Goal: Information Seeking & Learning: Learn about a topic

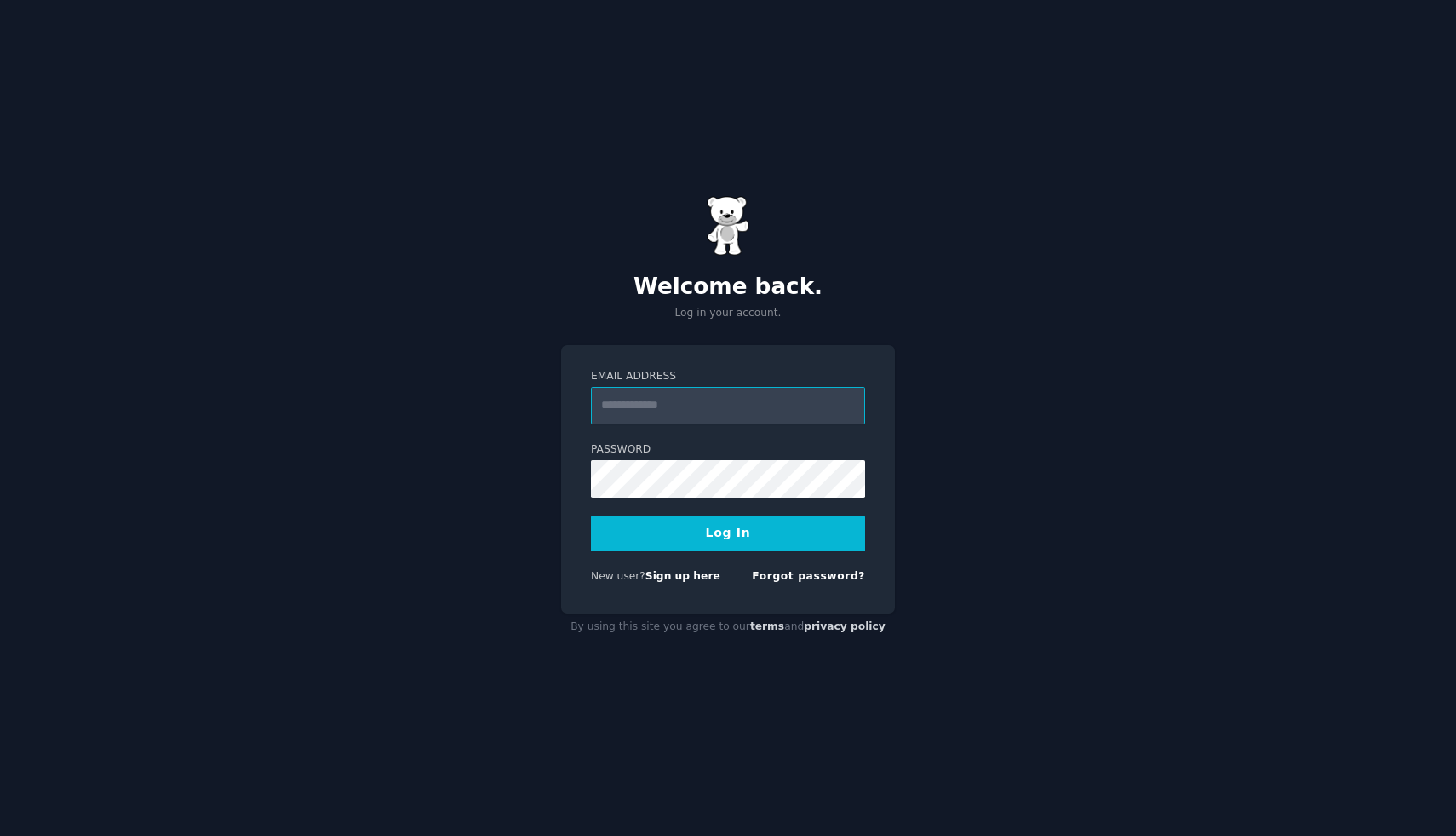
click at [678, 409] on input "Email Address" at bounding box center [728, 405] width 274 height 37
type input "**********"
click at [726, 522] on button "Log In" at bounding box center [728, 533] width 274 height 36
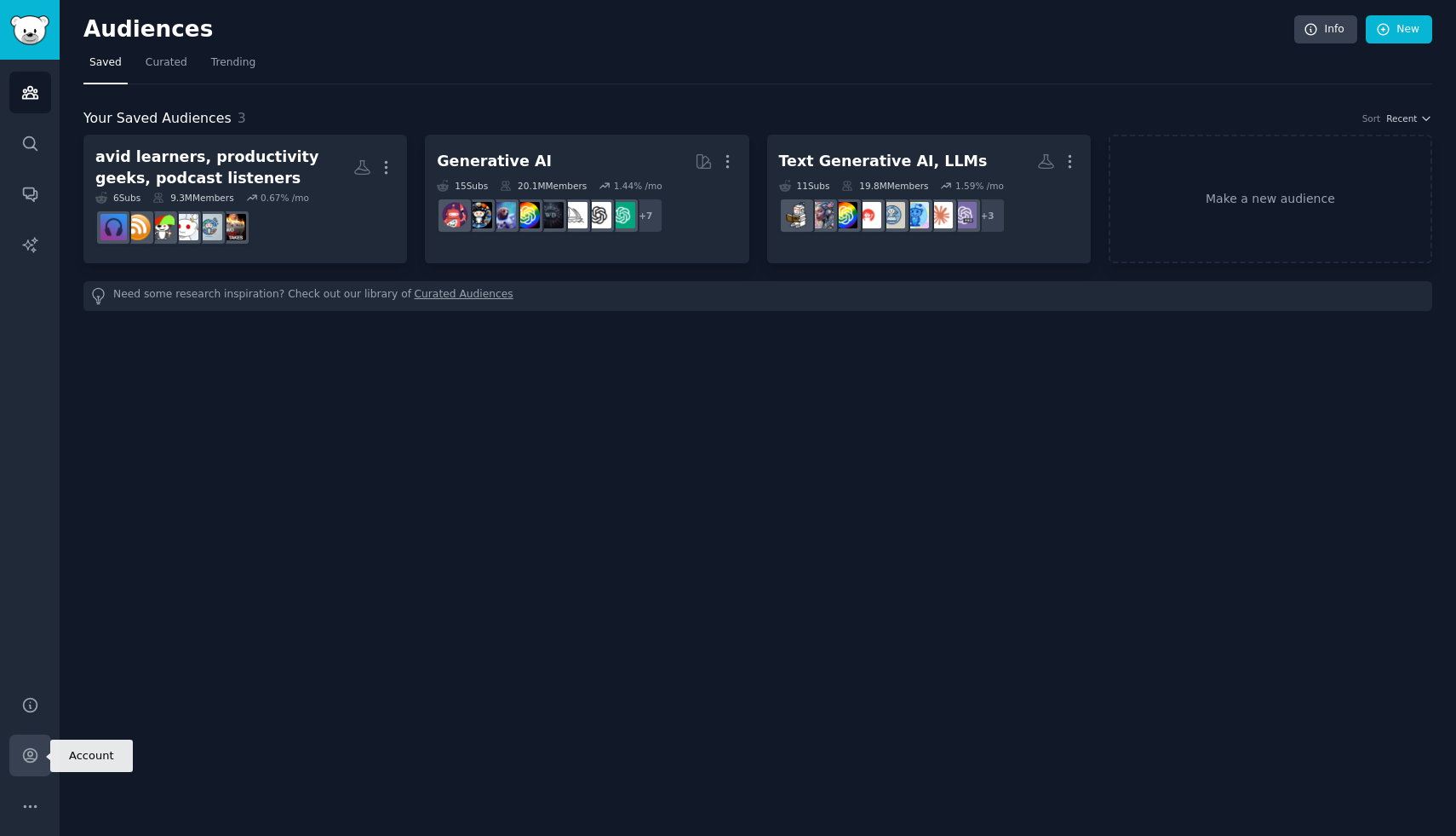
click at [33, 769] on link "Account" at bounding box center [30, 755] width 42 height 42
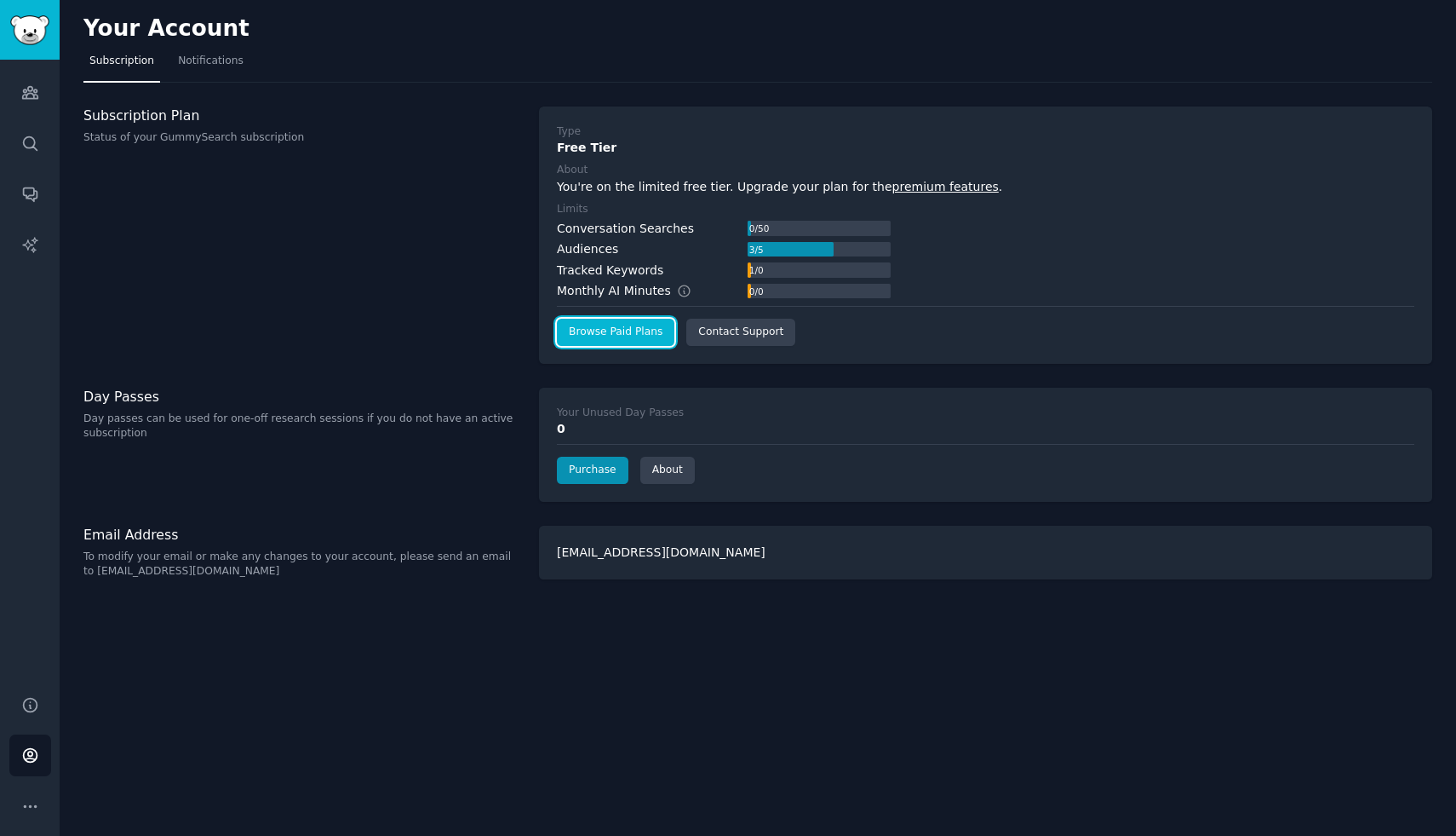
click at [622, 342] on link "Browse Paid Plans" at bounding box center [616, 332] width 118 height 28
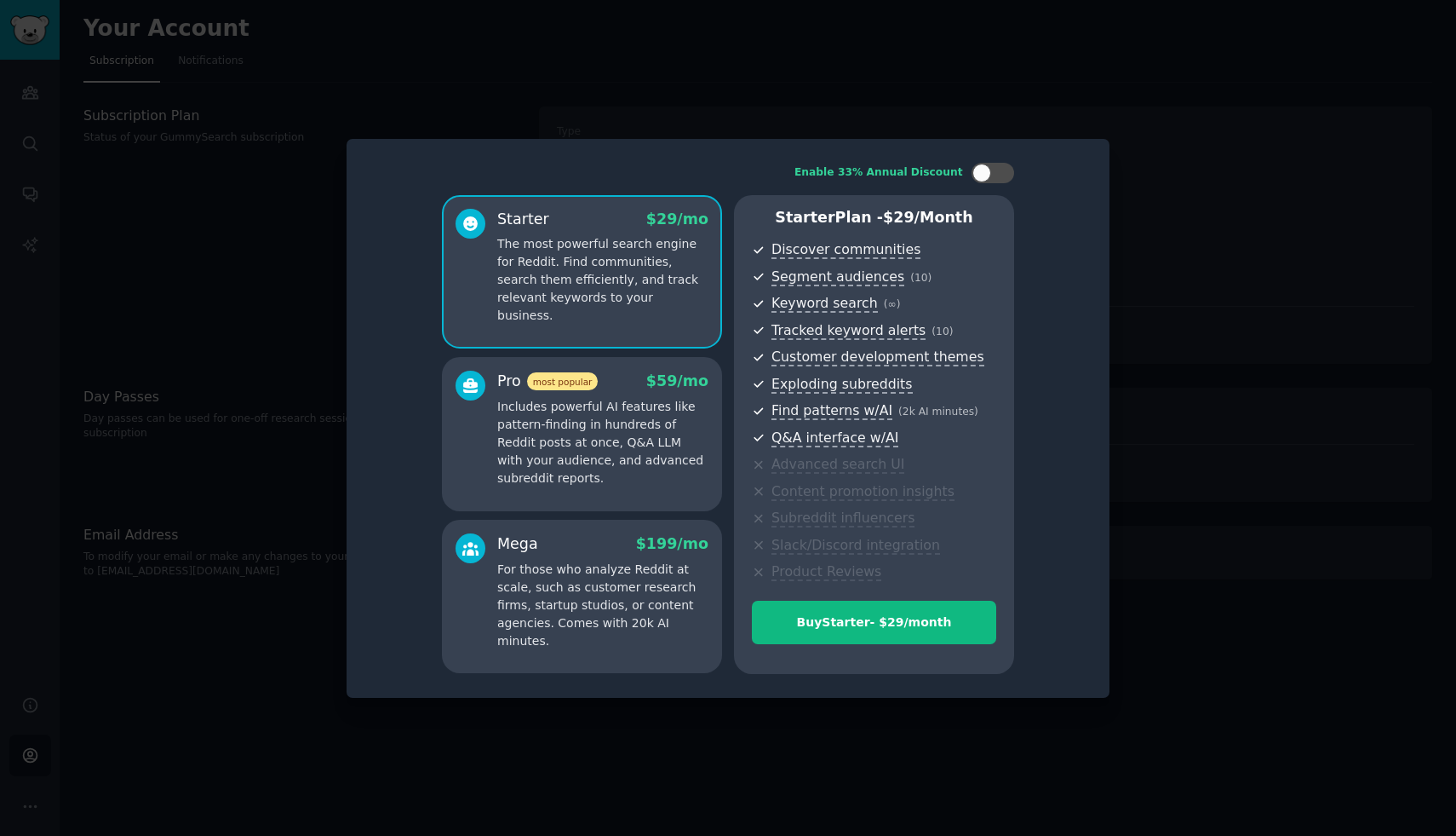
click at [548, 429] on p "Includes powerful AI features like pattern-finding in hundreds of Reddit posts …" at bounding box center [602, 442] width 212 height 89
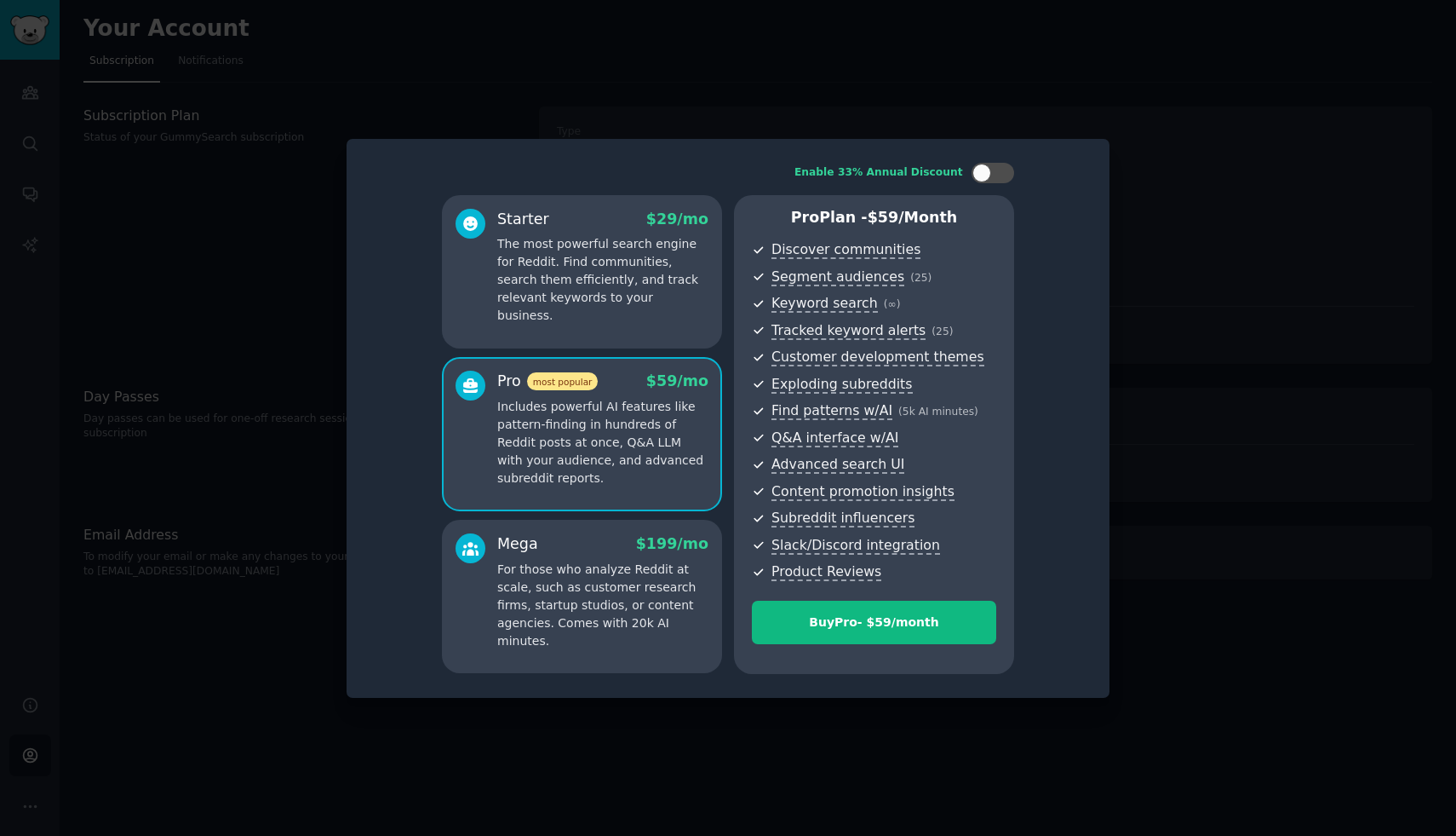
click at [822, 108] on div at bounding box center [728, 418] width 1456 height 836
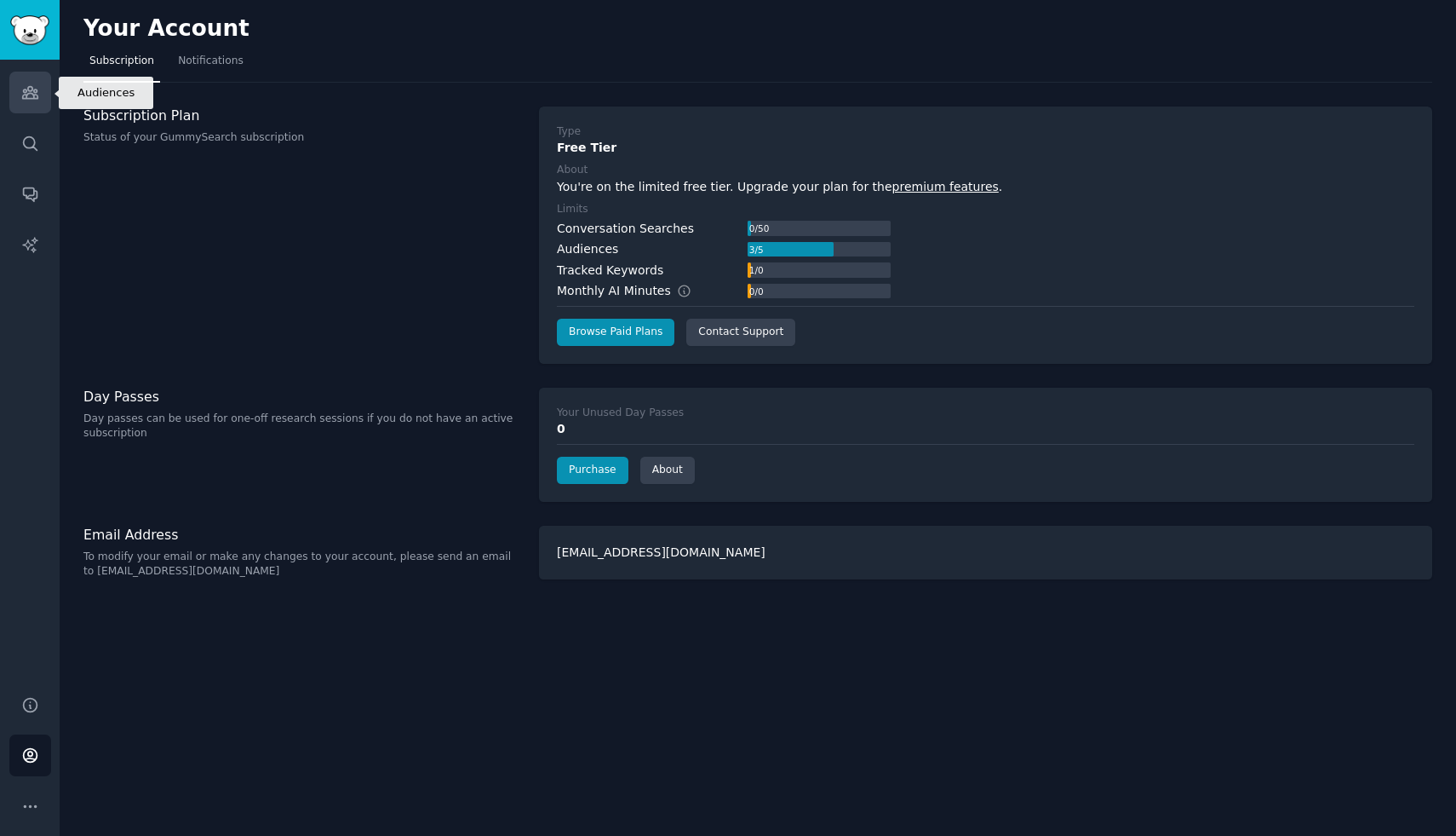
click at [27, 87] on icon "Sidebar" at bounding box center [29, 93] width 15 height 12
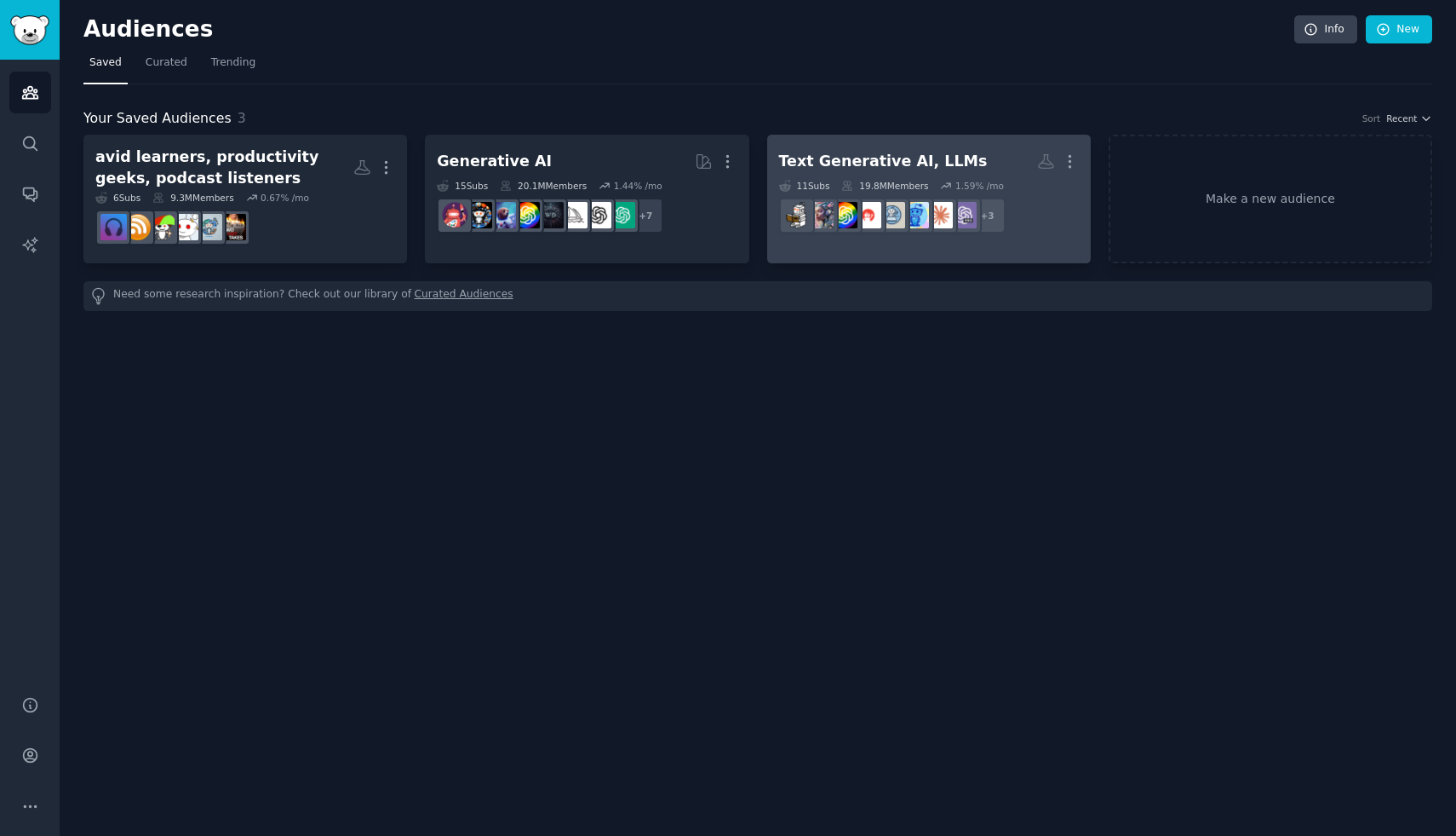
click at [870, 163] on div "Text Generative AI, LLMs" at bounding box center [883, 161] width 209 height 21
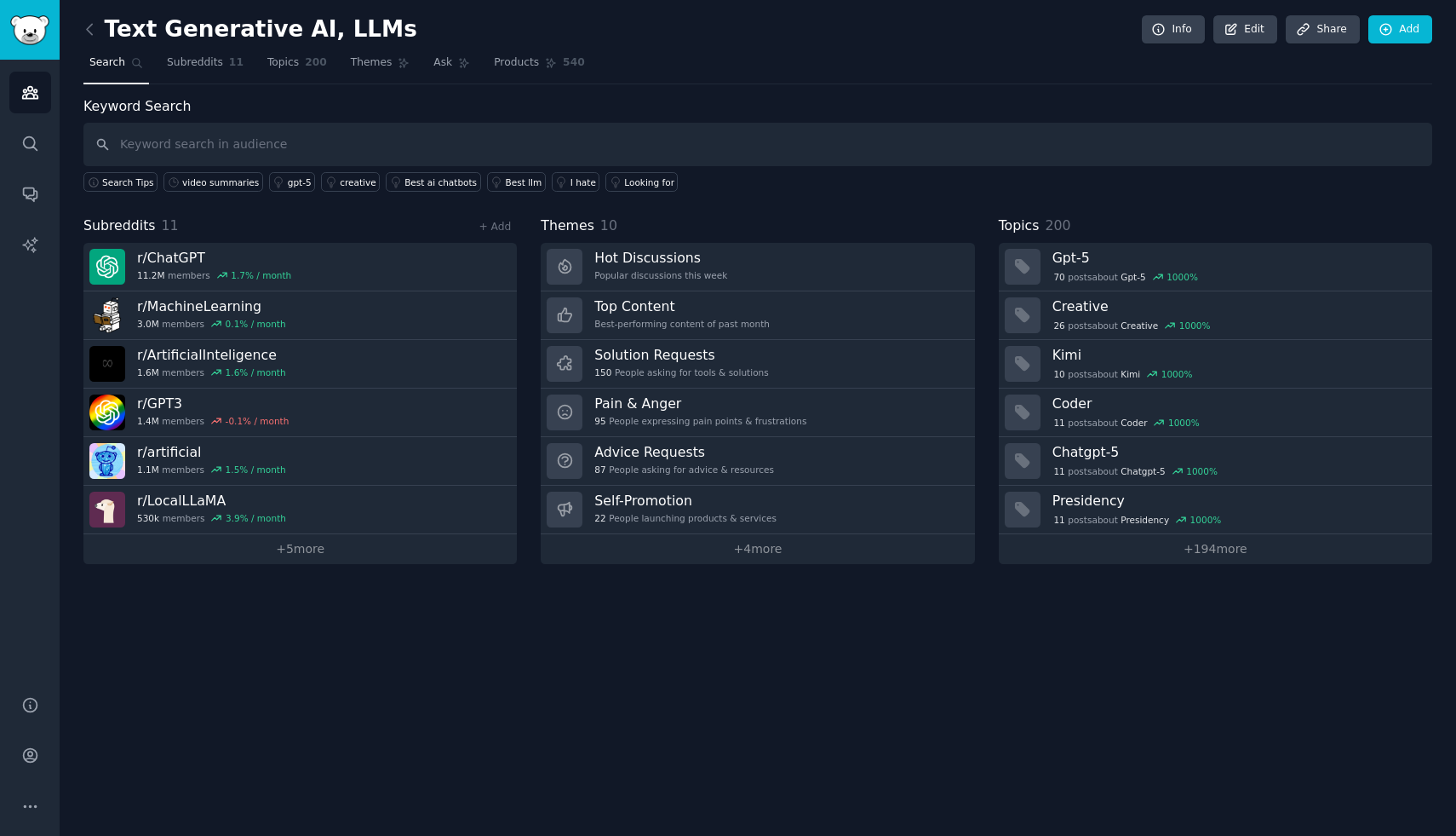
click at [286, 143] on input "text" at bounding box center [758, 144] width 1349 height 44
type input "[PERSON_NAME]"
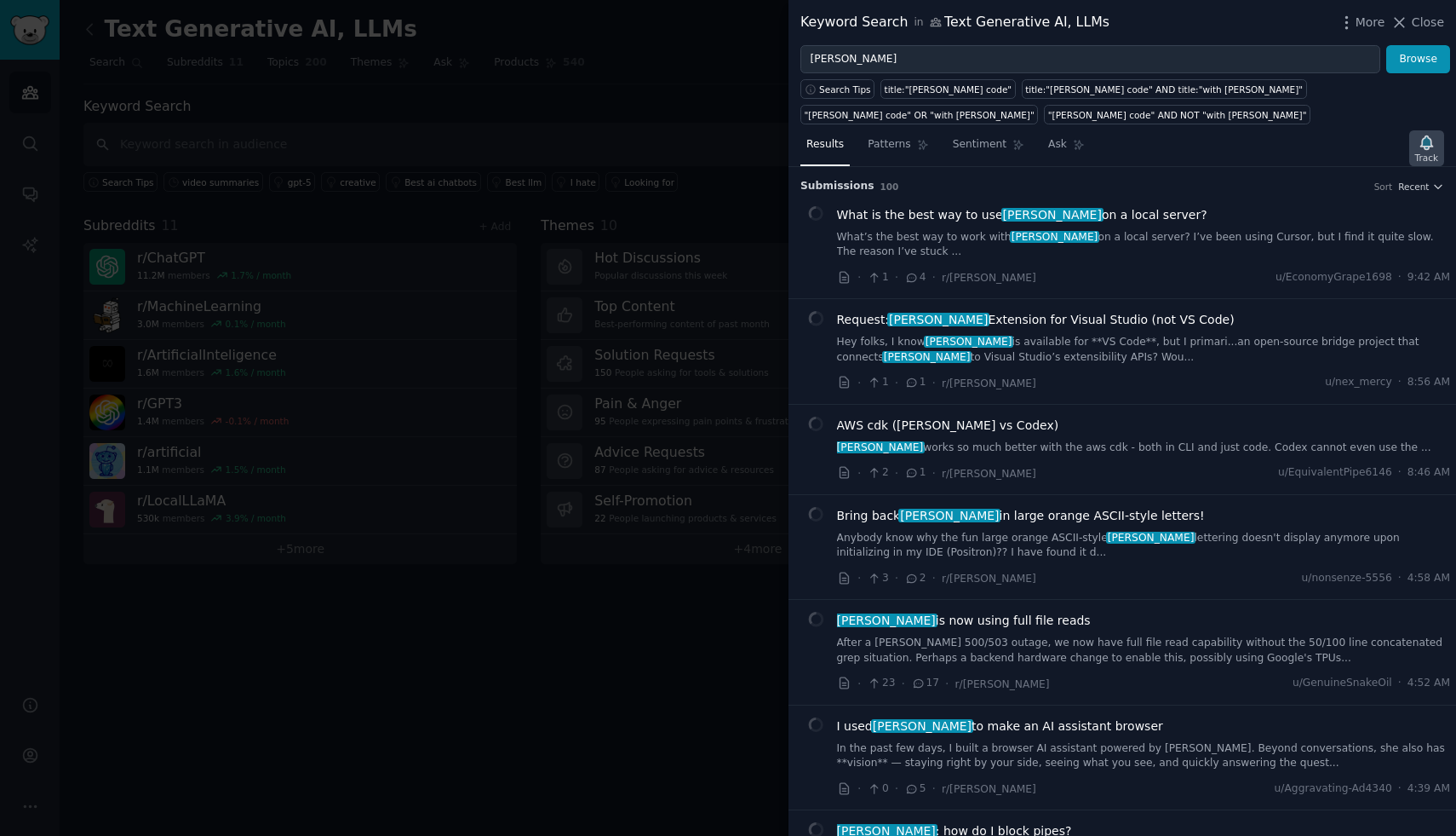
click at [1428, 145] on icon "button" at bounding box center [1426, 142] width 12 height 13
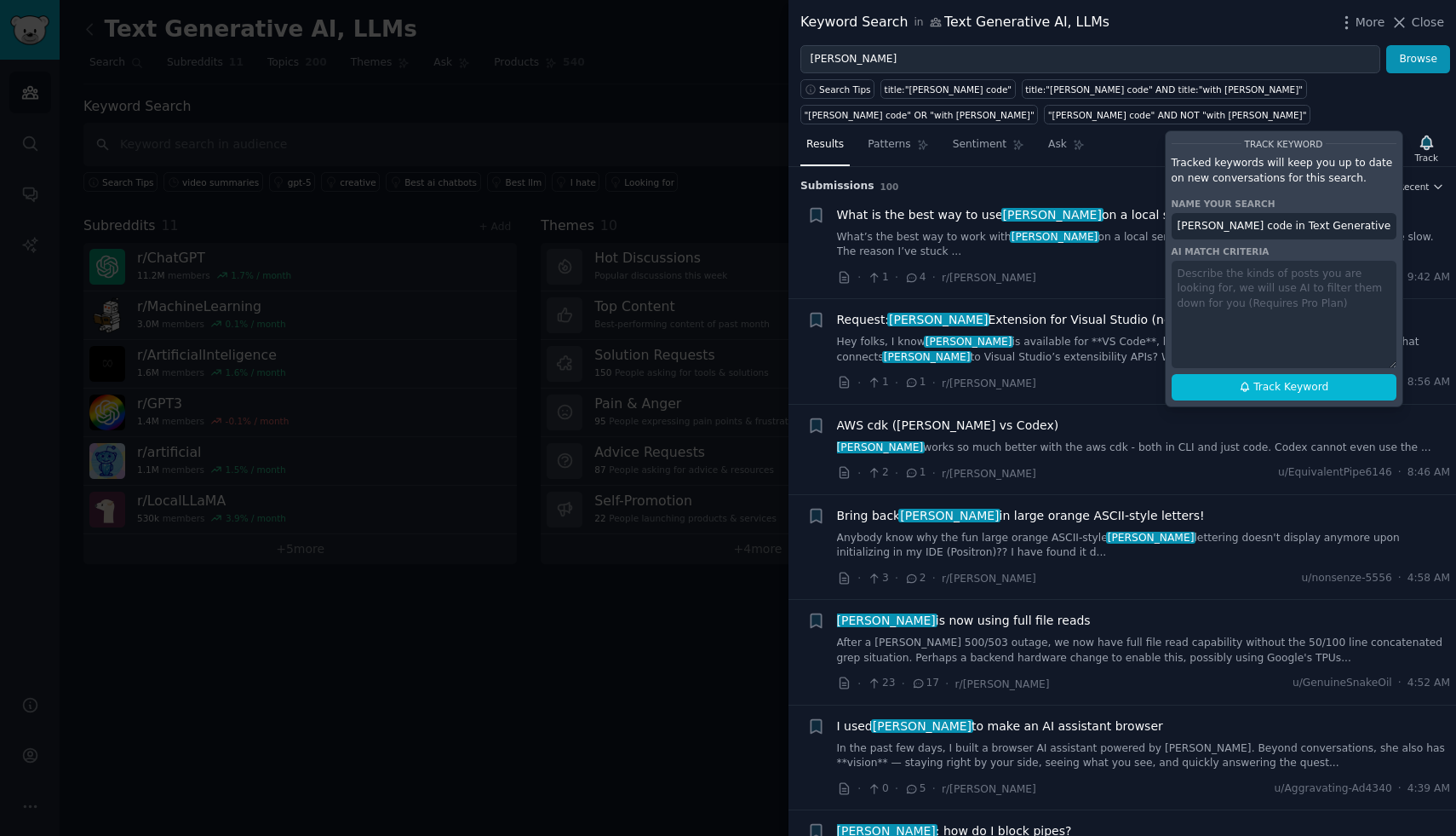
click at [1428, 112] on div "Search Tips title:"[PERSON_NAME] code" title:"[PERSON_NAME]" AND title:"with [P…" at bounding box center [1122, 99] width 668 height 51
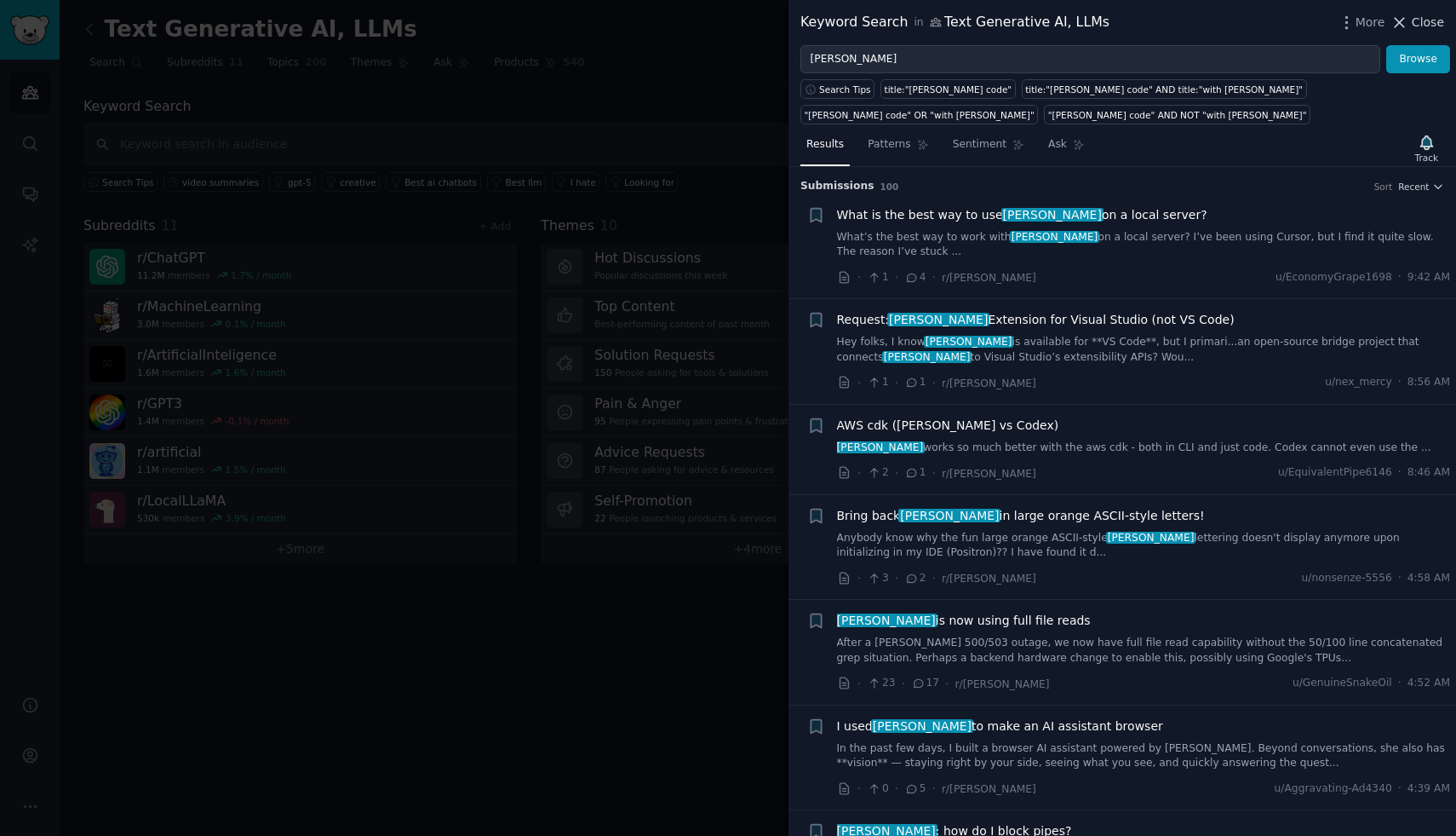
click at [1411, 25] on button "Close" at bounding box center [1417, 22] width 54 height 18
